Goal: Task Accomplishment & Management: Use online tool/utility

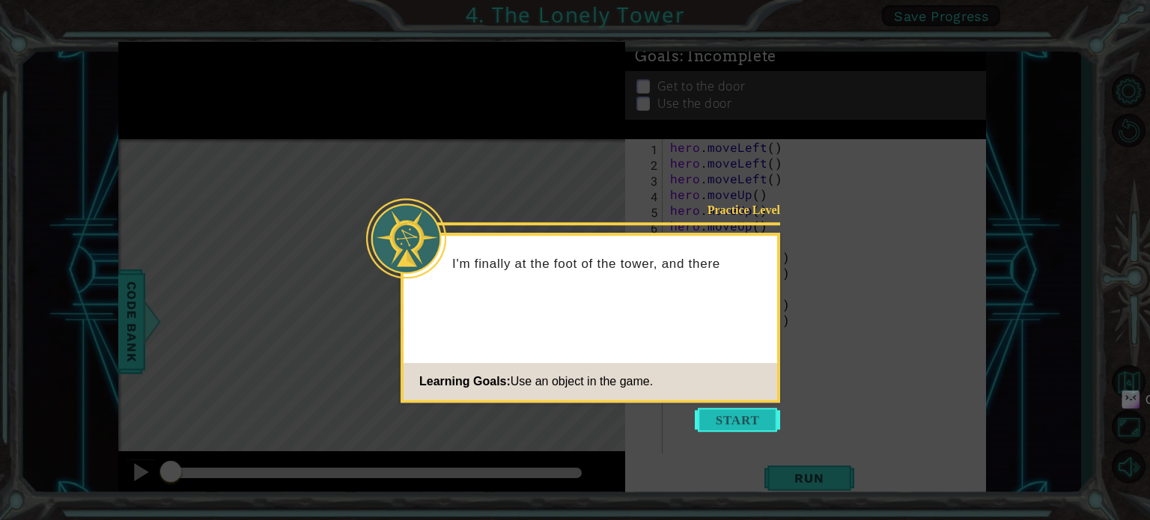
click at [728, 410] on button "Start" at bounding box center [737, 420] width 85 height 24
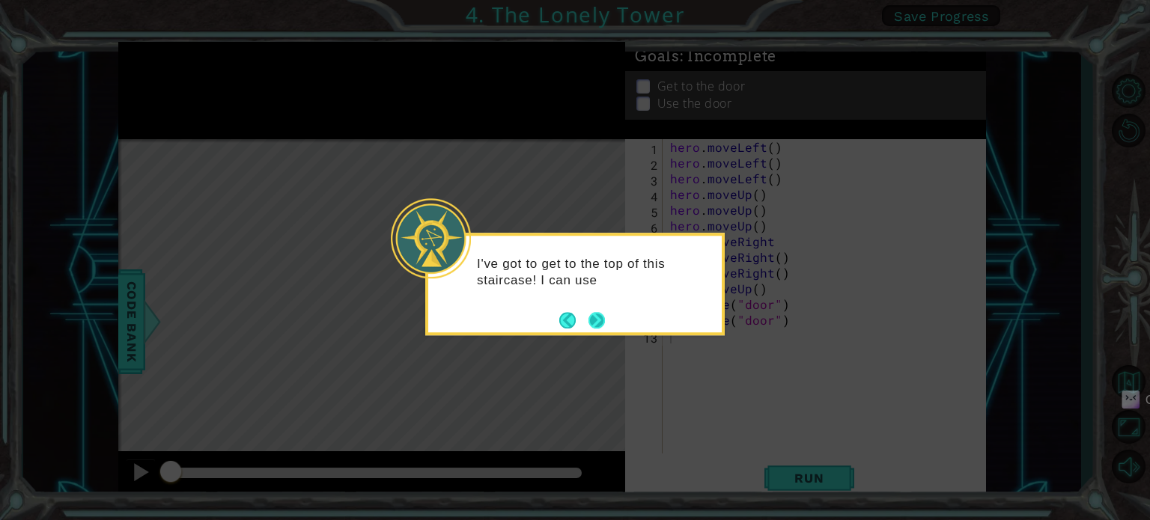
click at [600, 318] on button "Next" at bounding box center [596, 320] width 16 height 16
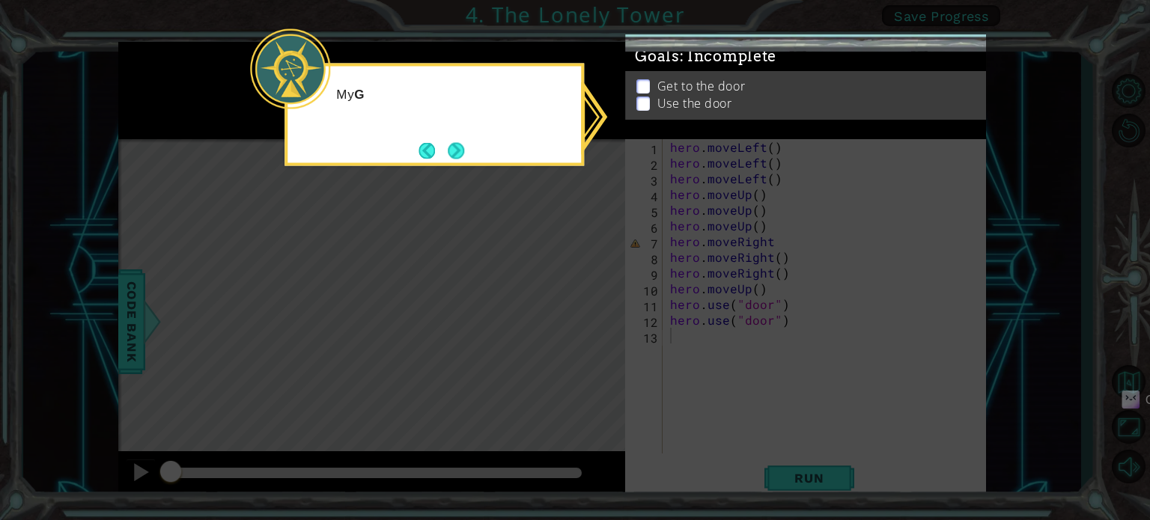
click at [600, 318] on icon at bounding box center [575, 260] width 1150 height 520
click at [422, 144] on button "Back" at bounding box center [432, 150] width 29 height 16
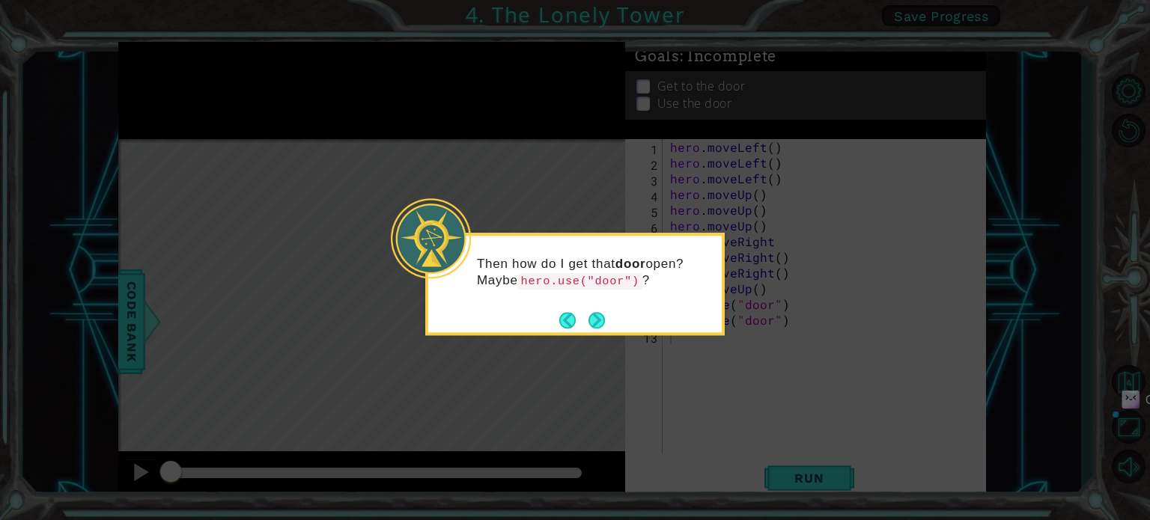
click at [422, 144] on icon at bounding box center [575, 260] width 1150 height 520
click at [561, 323] on button "Back" at bounding box center [573, 320] width 29 height 16
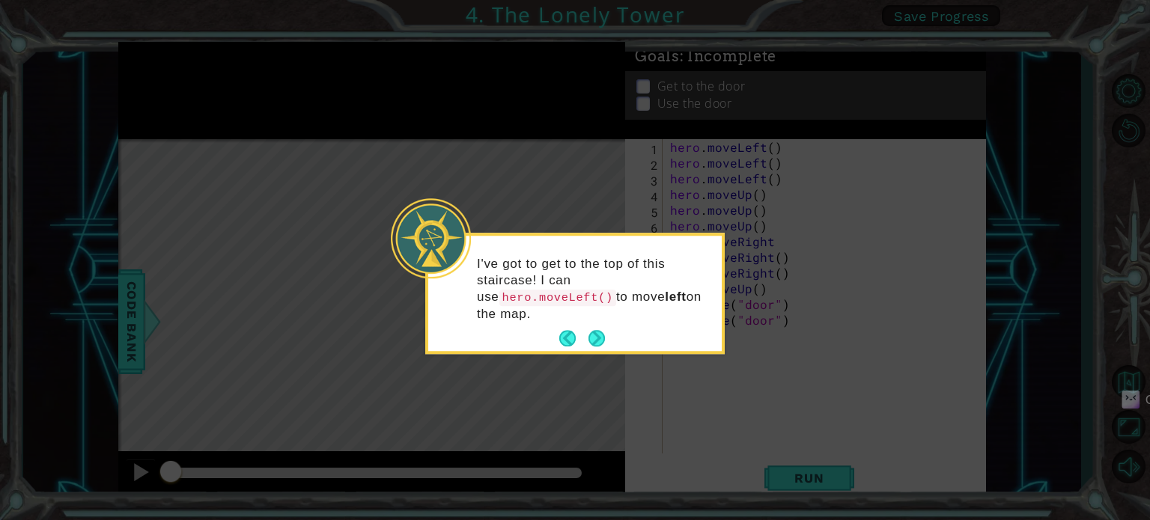
click at [561, 331] on button "Back" at bounding box center [573, 339] width 29 height 16
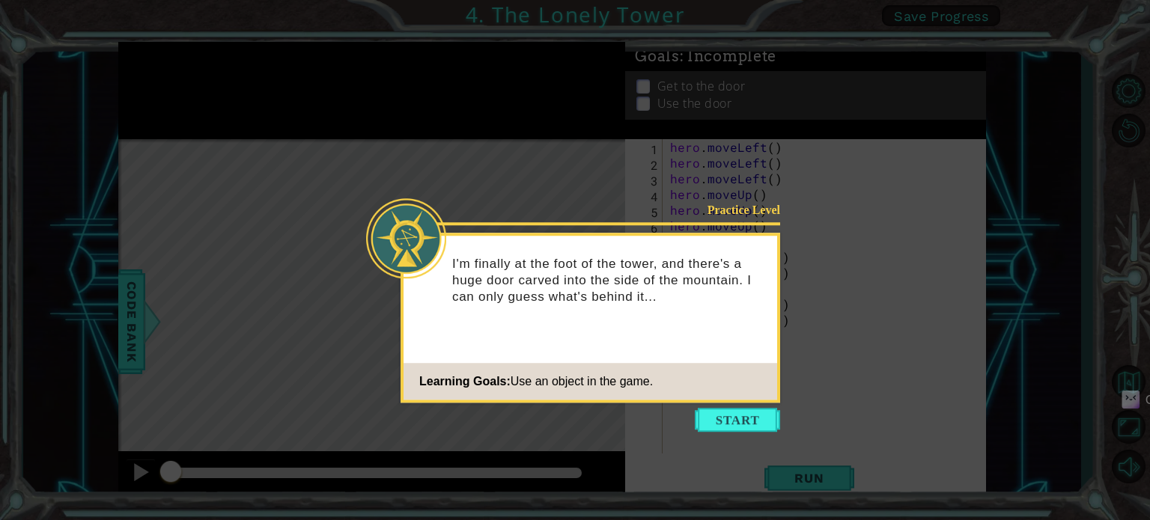
click at [728, 207] on div "Practice Level" at bounding box center [732, 210] width 95 height 16
click at [494, 146] on icon at bounding box center [575, 260] width 1150 height 520
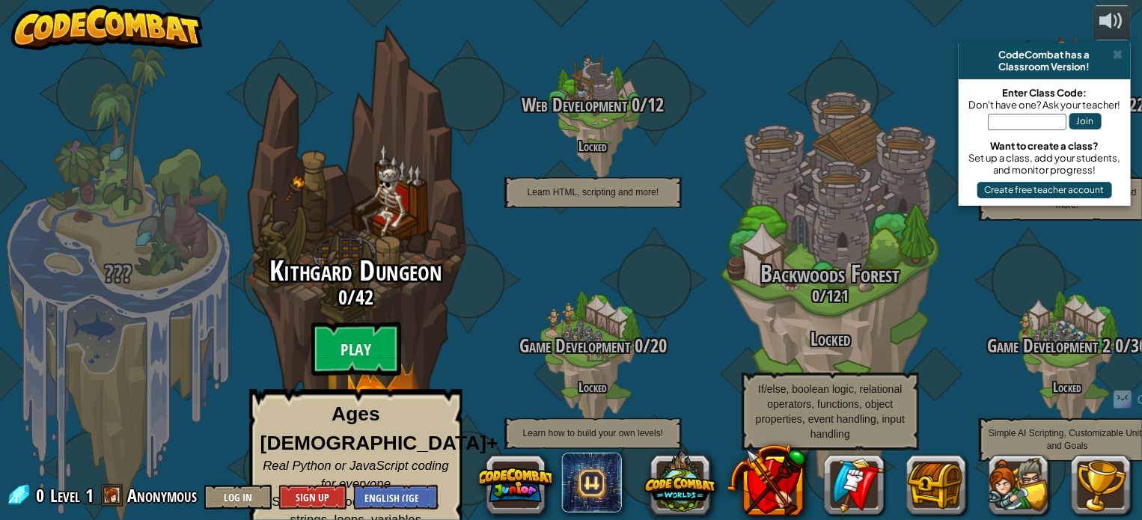
click at [317, 180] on div "Kithgard Dungeon 0 / 42 Play Ages 8+ Real Python or JavaScript coding for every…" at bounding box center [355, 285] width 284 height 570
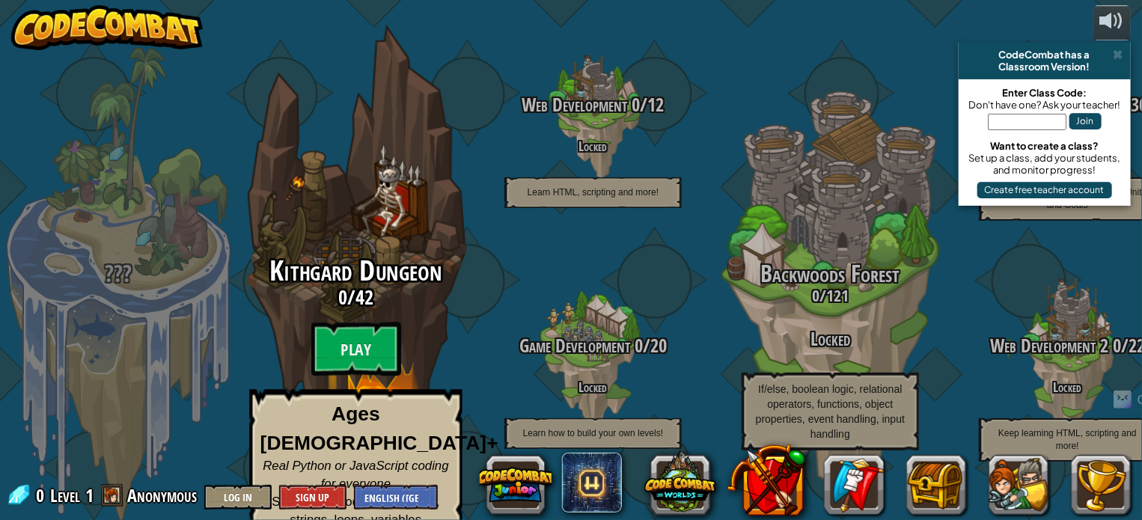
click at [326, 256] on span "Kithgard Dungeon" at bounding box center [355, 270] width 172 height 39
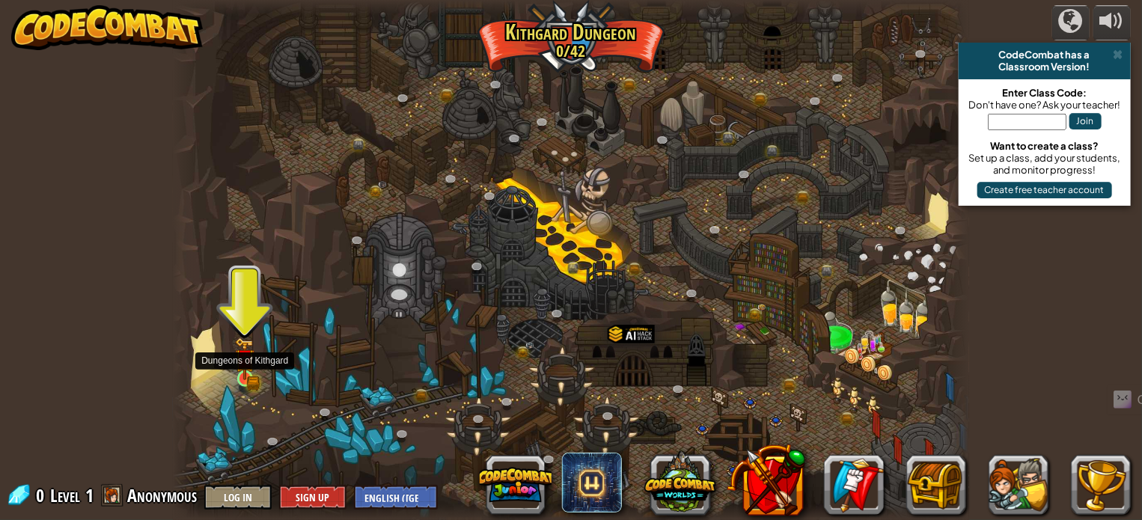
click at [251, 372] on img at bounding box center [244, 359] width 19 height 43
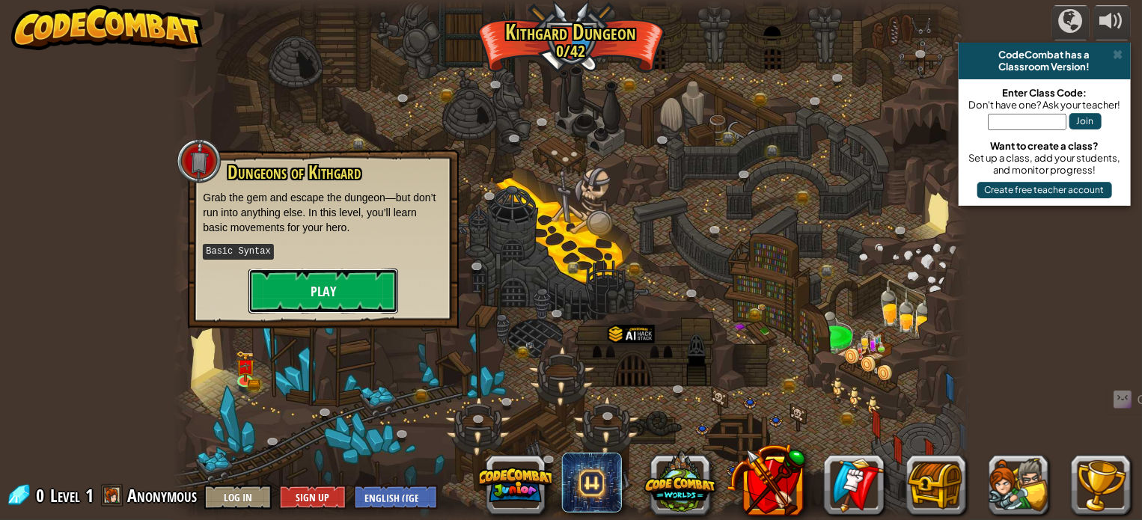
click at [303, 292] on button "Play" at bounding box center [323, 291] width 150 height 45
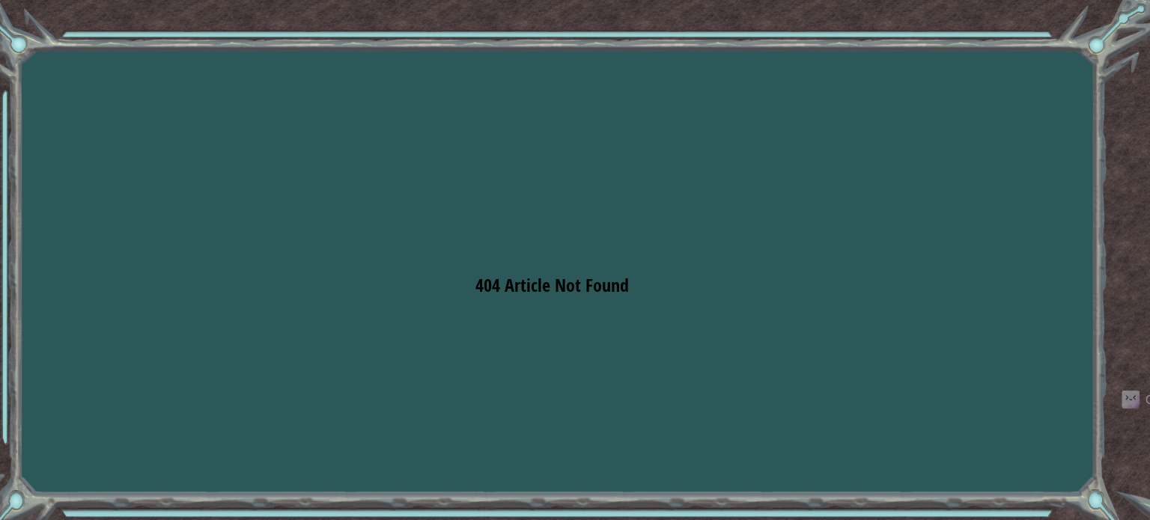
click at [636, 264] on div "Goals Error loading from server. Try refreshing the page. 404 Article Not Found…" at bounding box center [575, 260] width 1150 height 520
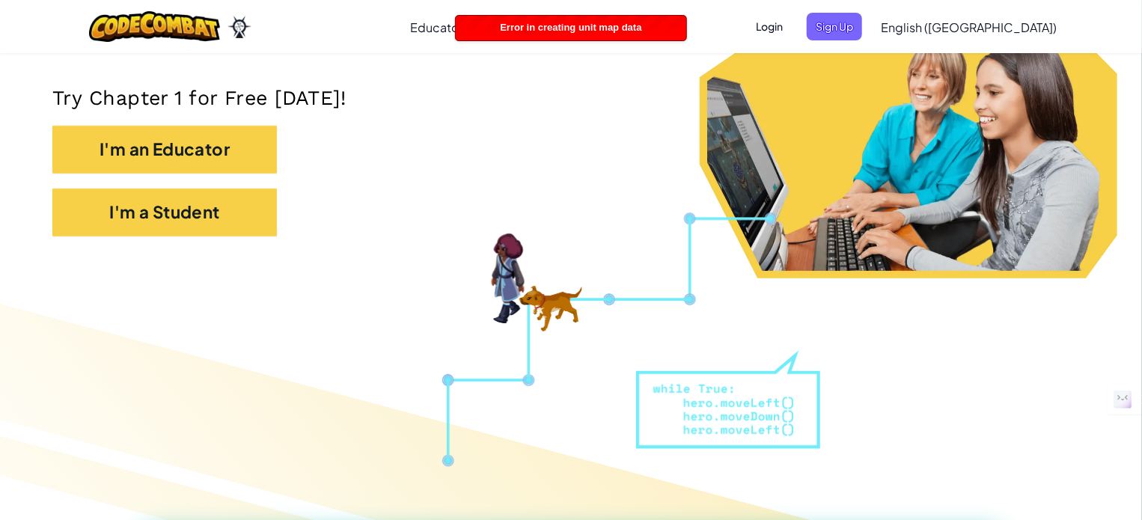
scroll to position [305, 0]
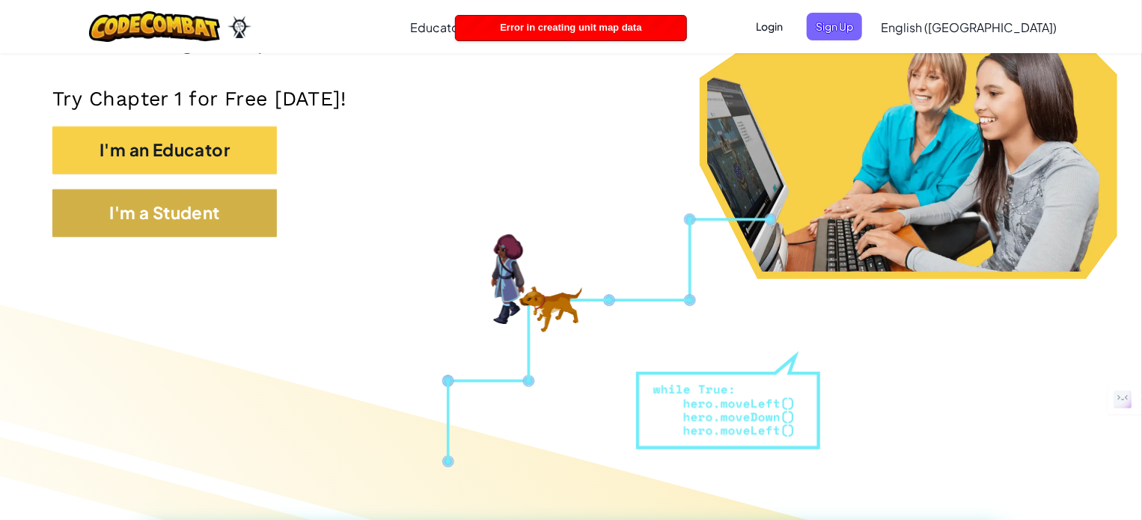
click at [210, 205] on button "I'm a Student" at bounding box center [164, 213] width 225 height 48
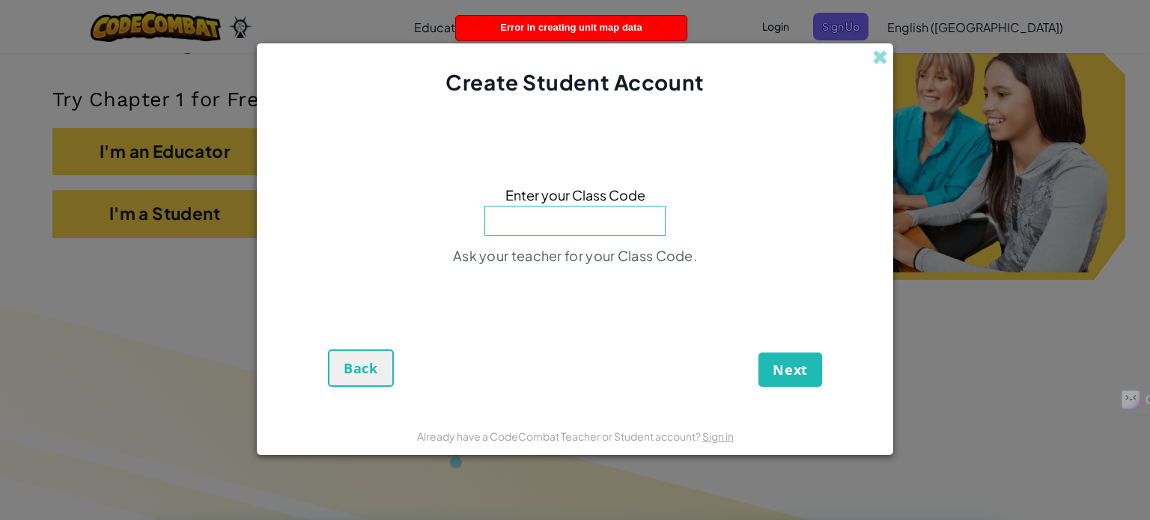
click at [347, 375] on span "Back" at bounding box center [361, 368] width 34 height 18
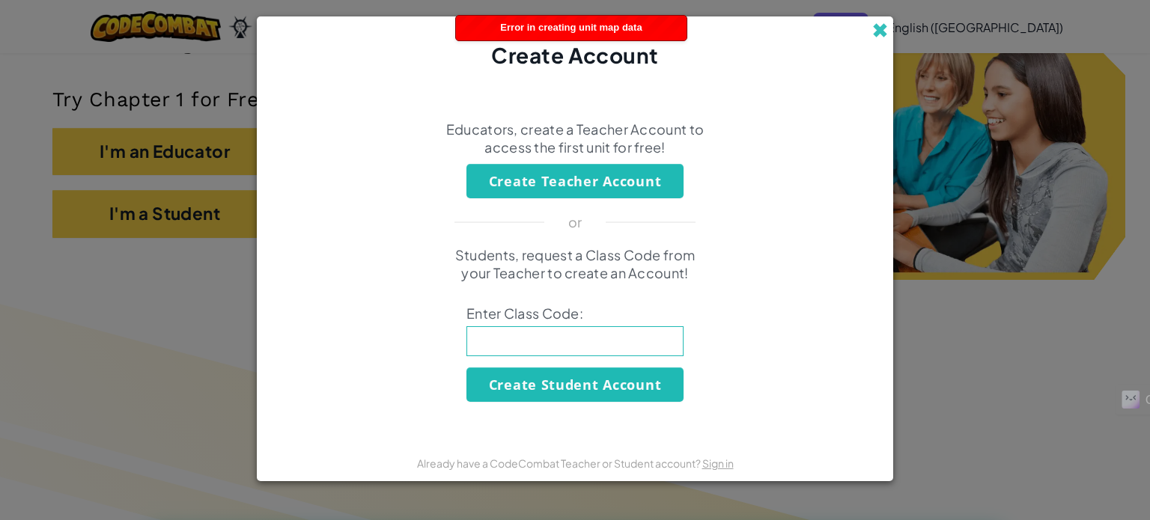
click at [884, 25] on span at bounding box center [880, 30] width 16 height 16
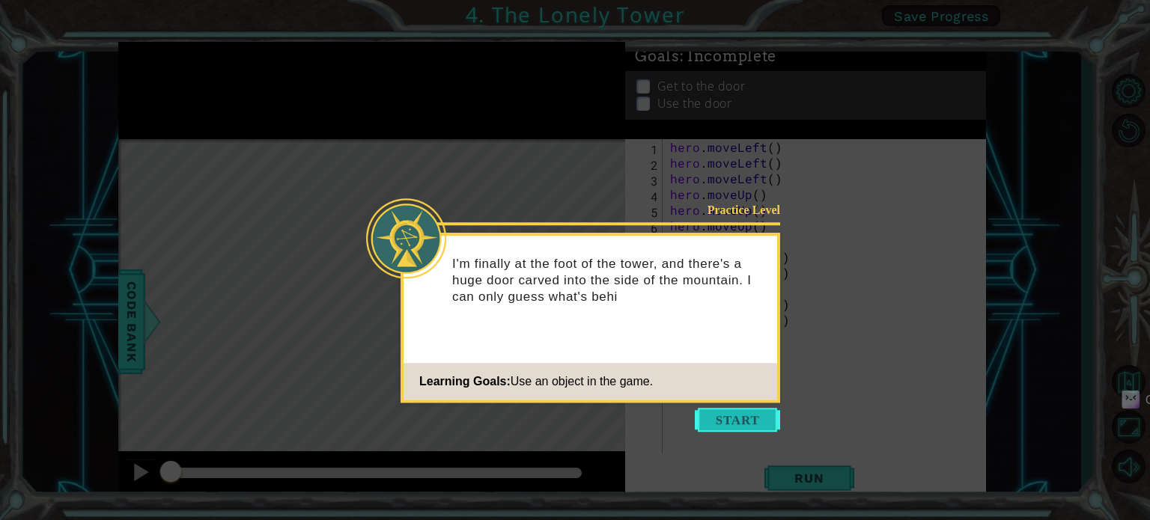
click at [714, 418] on button "Start" at bounding box center [737, 420] width 85 height 24
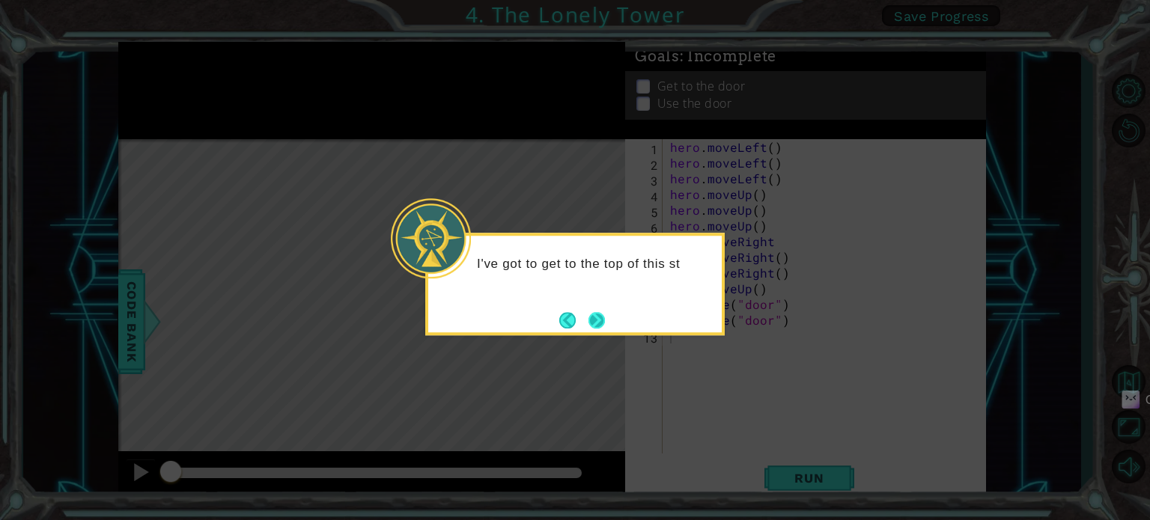
click at [594, 317] on button "Next" at bounding box center [596, 320] width 16 height 16
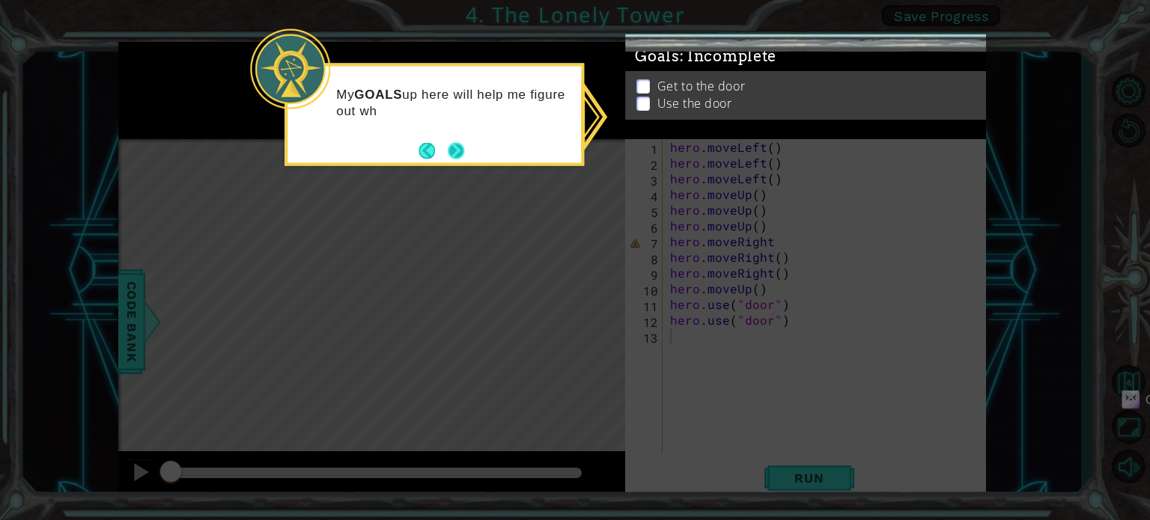
click at [461, 145] on button "Next" at bounding box center [456, 150] width 16 height 16
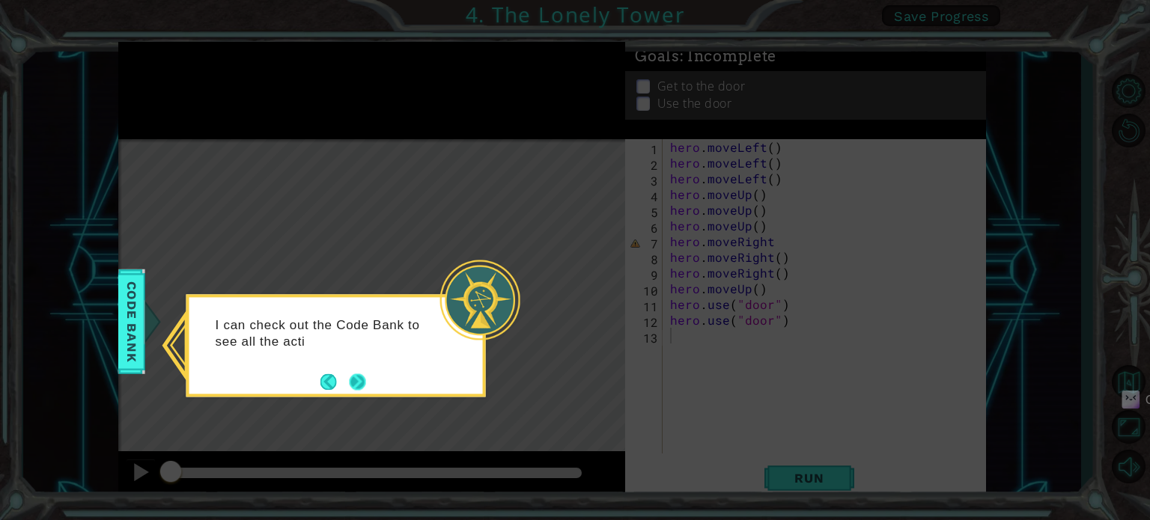
click at [368, 379] on div "I can check out the Code Bank to see all the acti" at bounding box center [335, 345] width 299 height 103
click at [359, 382] on button "Next" at bounding box center [358, 381] width 16 height 16
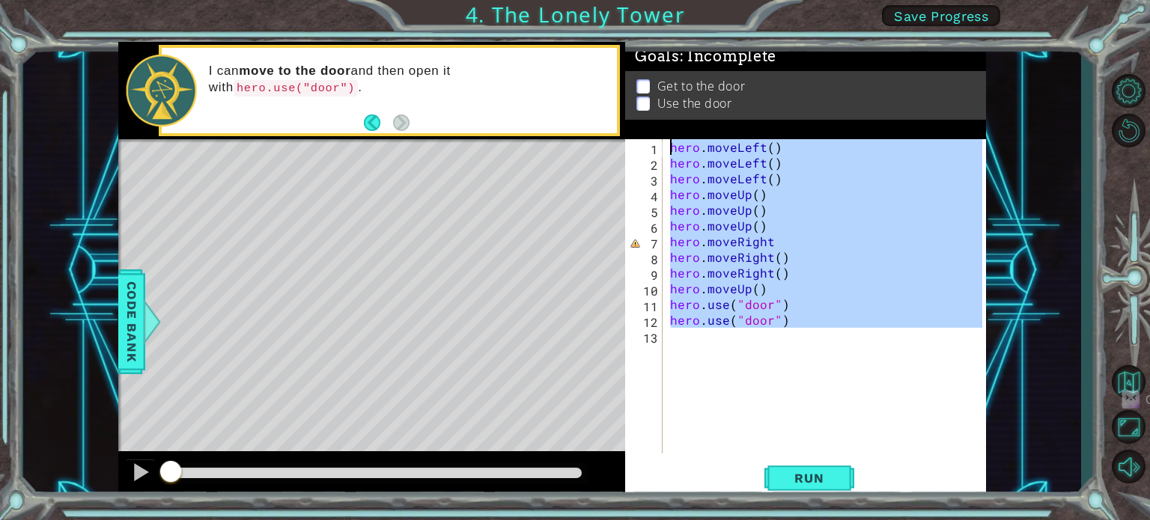
drag, startPoint x: 734, startPoint y: 374, endPoint x: 587, endPoint y: 143, distance: 274.3
click at [587, 143] on div "1 ההההההההההההההההההההההההההההההההההההההההההההההההההההההההההההההההההההההההההההה…" at bounding box center [551, 271] width 867 height 458
type textarea "hero.moveLeft() hero.moveLeft()"
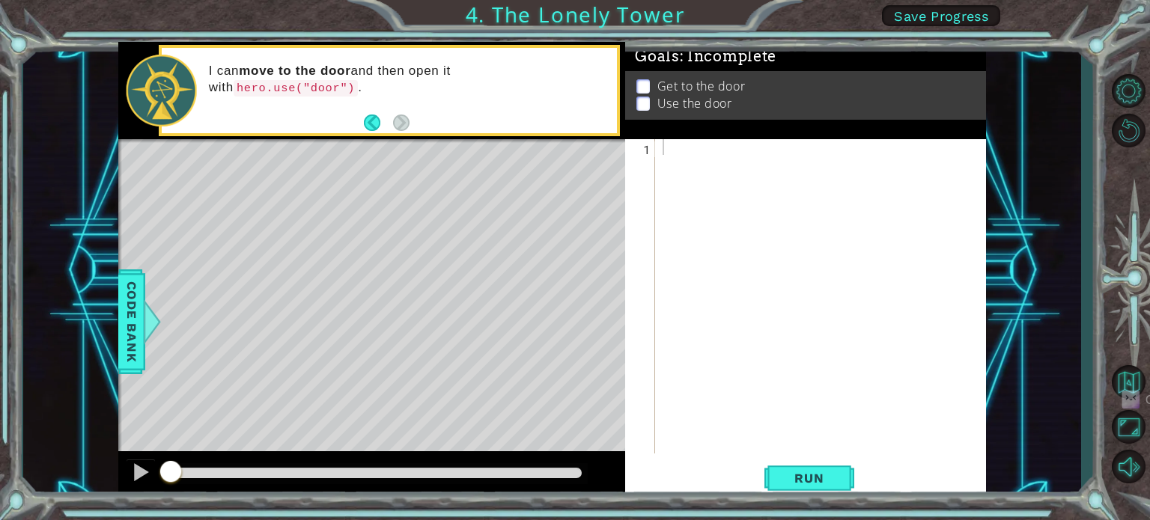
click at [475, 10] on div "1 ההההההההההההההההההההההההההההההההההההההההההההההההההההההההההההההההההההההההההההה…" at bounding box center [575, 260] width 1150 height 520
